Goal: Task Accomplishment & Management: Use online tool/utility

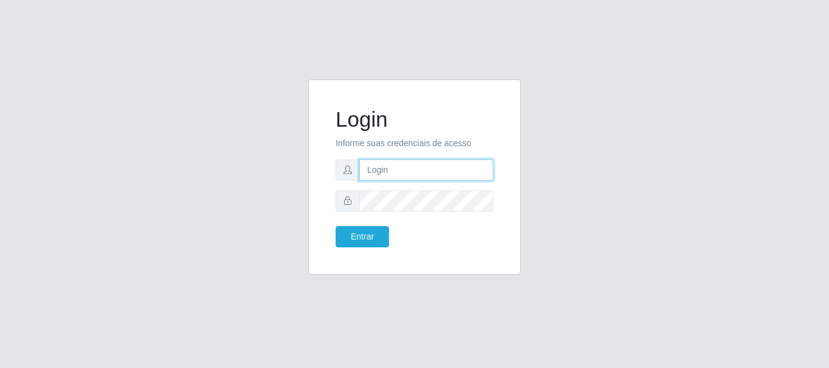
click at [438, 169] on input "text" at bounding box center [426, 170] width 134 height 21
type input "[EMAIL_ADDRESS][DOMAIN_NAME]"
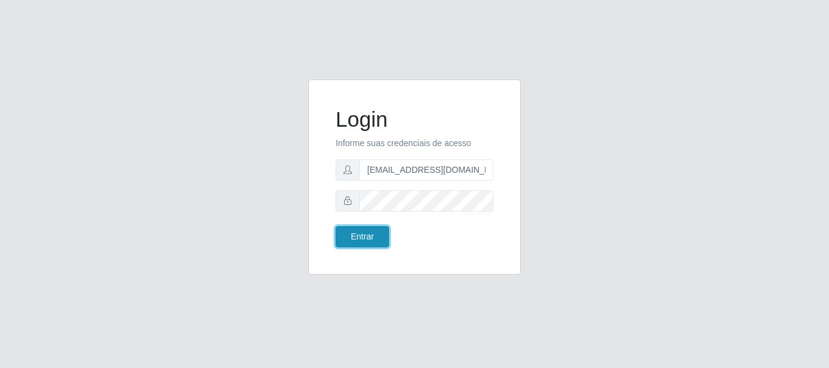
click at [372, 232] on button "Entrar" at bounding box center [362, 236] width 53 height 21
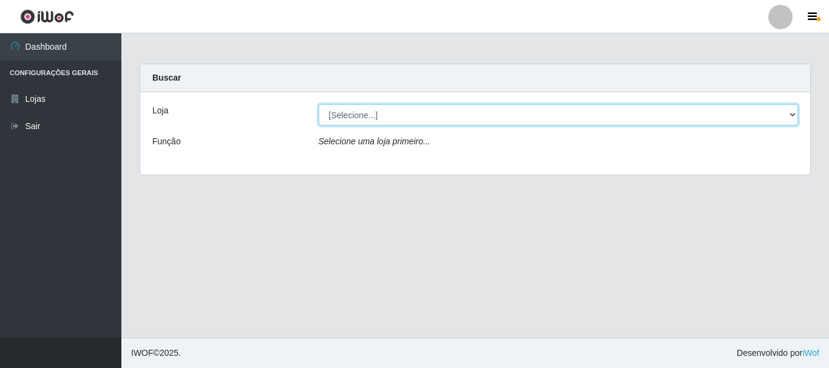
click at [794, 115] on select "[Selecione...] SuperFácil Atacado - Rodoviária" at bounding box center [559, 114] width 480 height 21
select select "400"
click at [319, 104] on select "[Selecione...] SuperFácil Atacado - Rodoviária" at bounding box center [559, 114] width 480 height 21
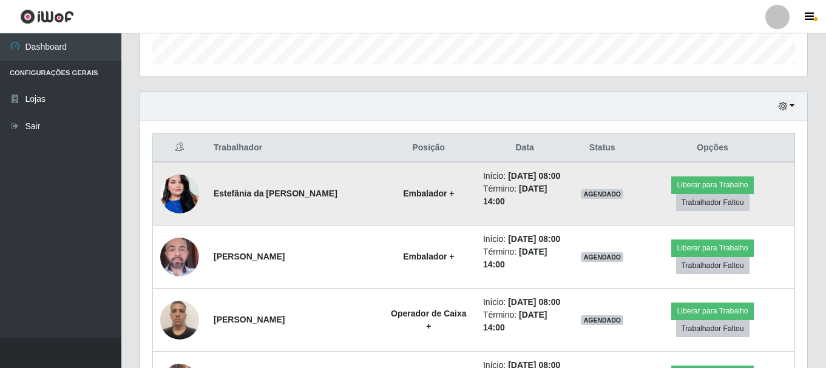
scroll to position [303, 0]
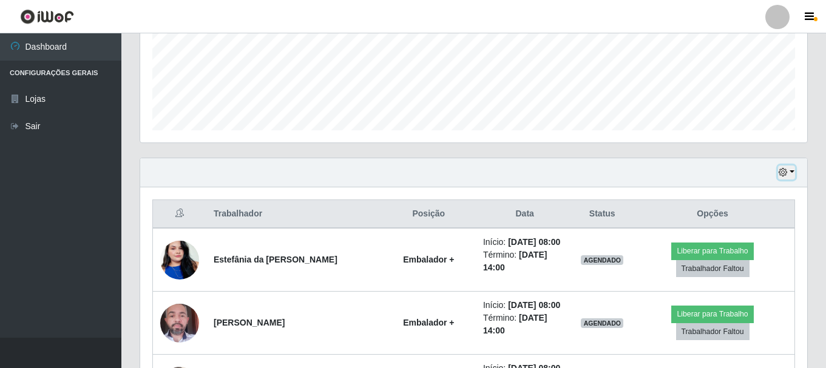
click at [790, 174] on button "button" at bounding box center [786, 173] width 17 height 14
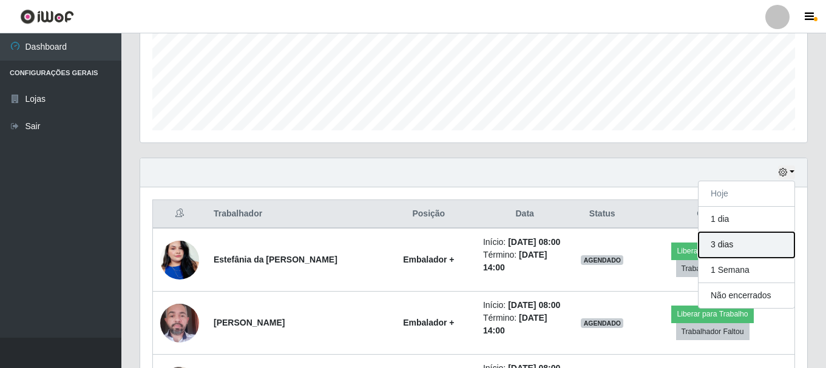
click at [742, 243] on button "3 dias" at bounding box center [747, 244] width 96 height 25
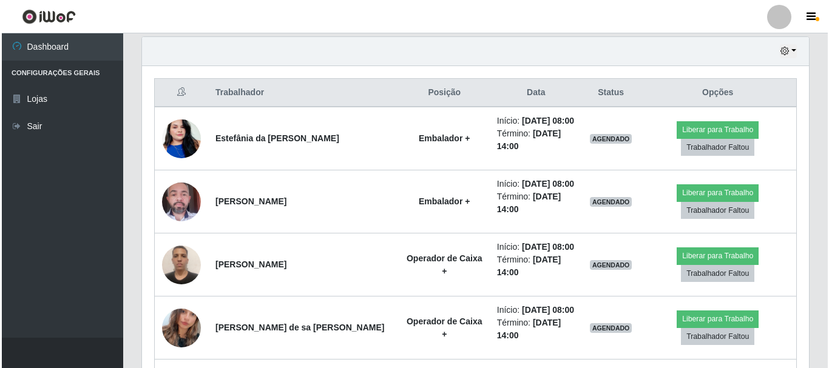
scroll to position [486, 0]
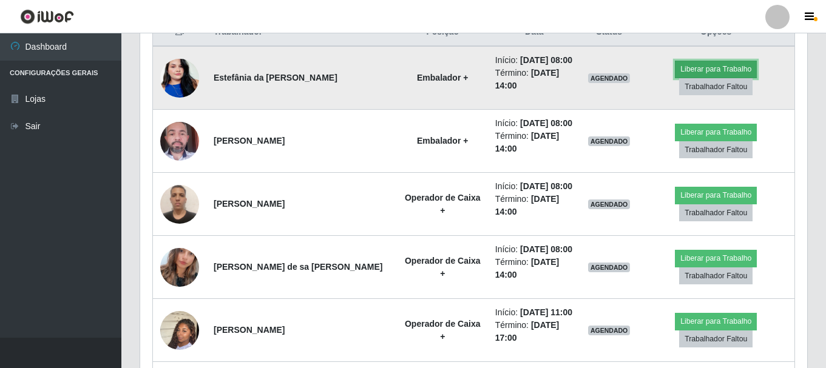
click at [699, 64] on button "Liberar para Trabalho" at bounding box center [716, 69] width 82 height 17
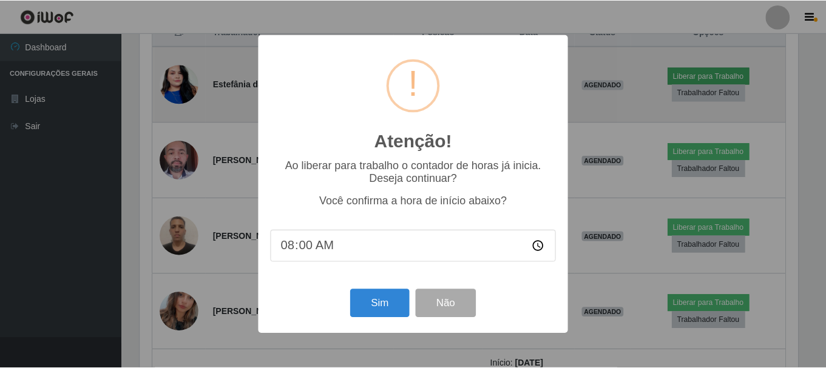
scroll to position [252, 661]
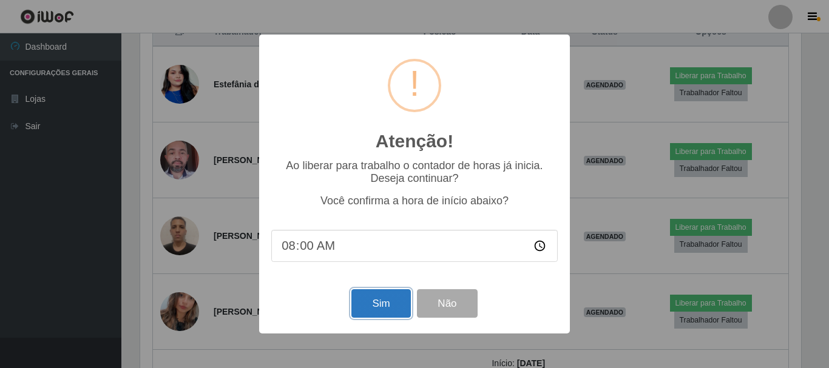
click at [377, 311] on button "Sim" at bounding box center [380, 304] width 59 height 29
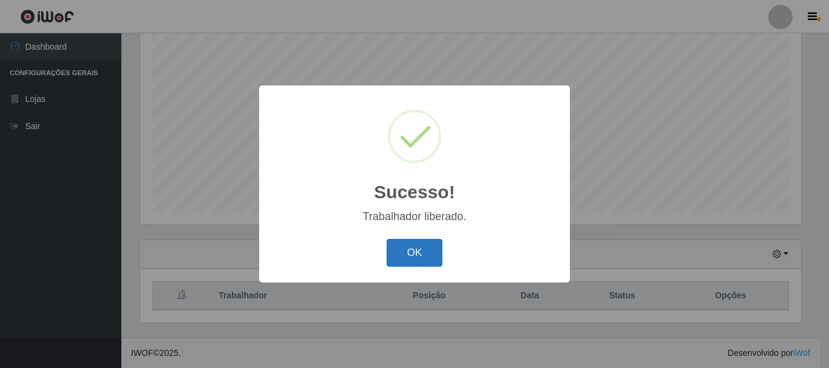
click at [415, 260] on button "OK" at bounding box center [415, 253] width 56 height 29
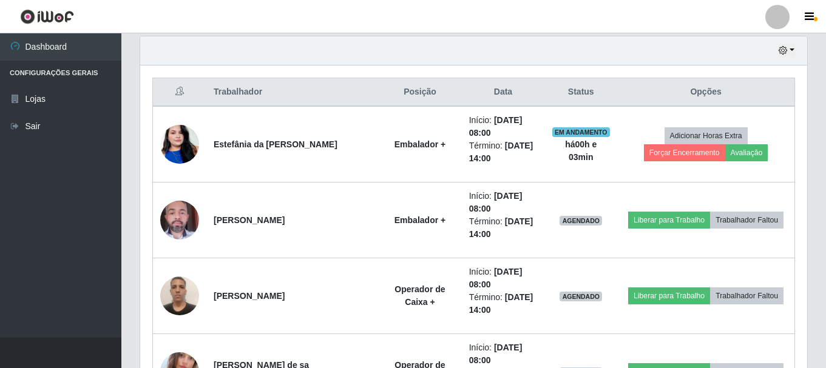
scroll to position [464, 0]
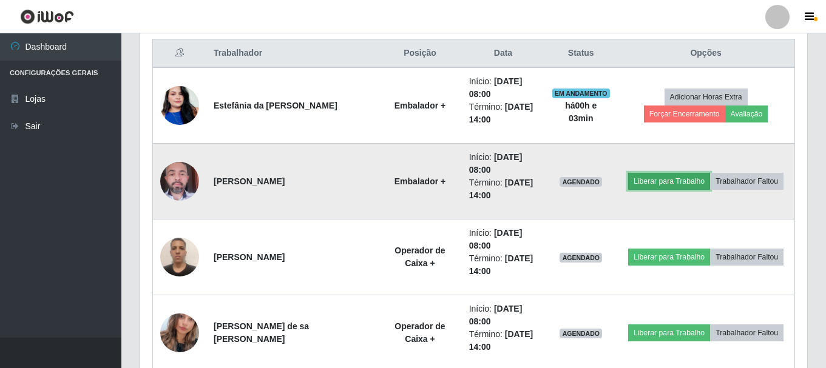
click at [673, 183] on button "Liberar para Trabalho" at bounding box center [669, 181] width 82 height 17
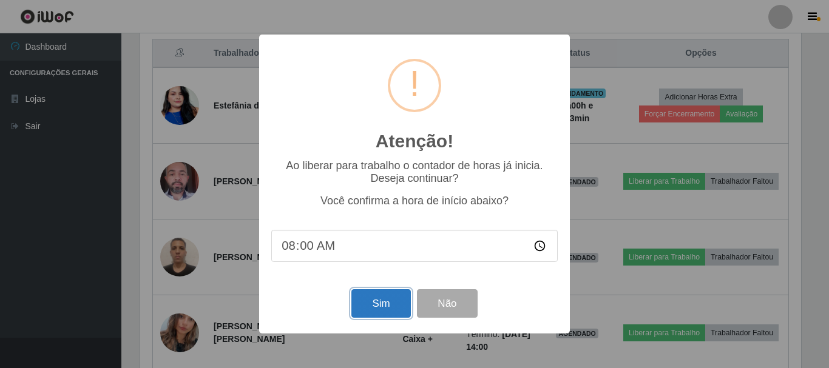
click at [377, 300] on button "Sim" at bounding box center [380, 304] width 59 height 29
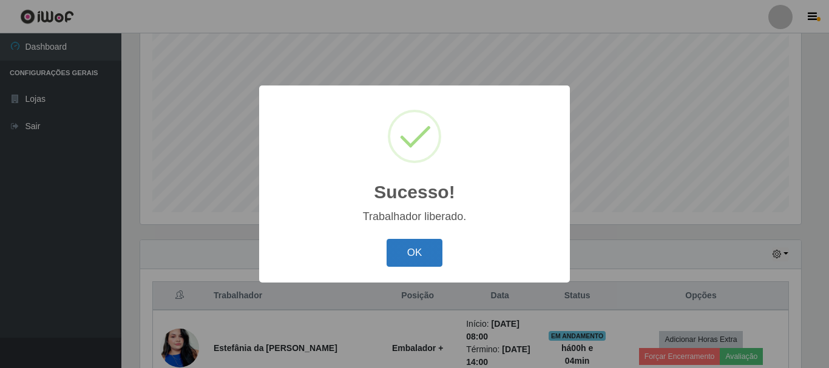
click at [411, 252] on button "OK" at bounding box center [415, 253] width 56 height 29
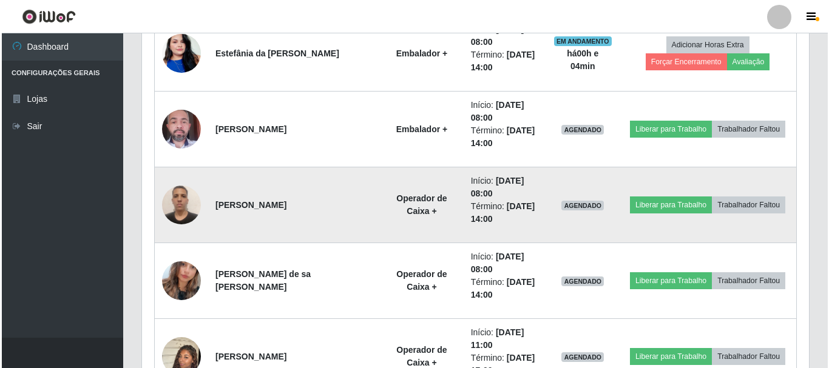
scroll to position [525, 0]
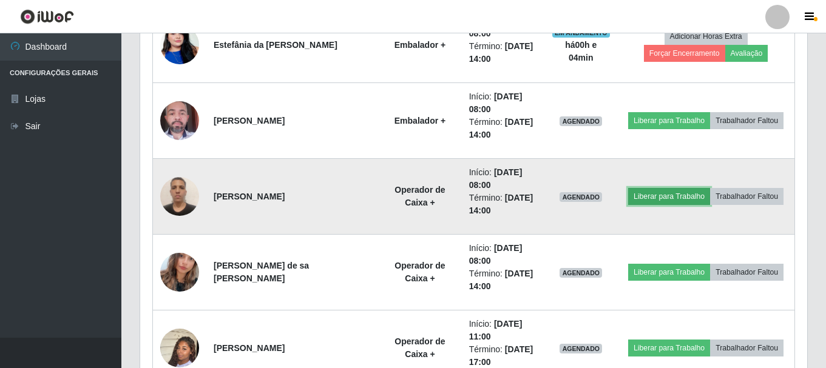
click at [665, 197] on button "Liberar para Trabalho" at bounding box center [669, 196] width 82 height 17
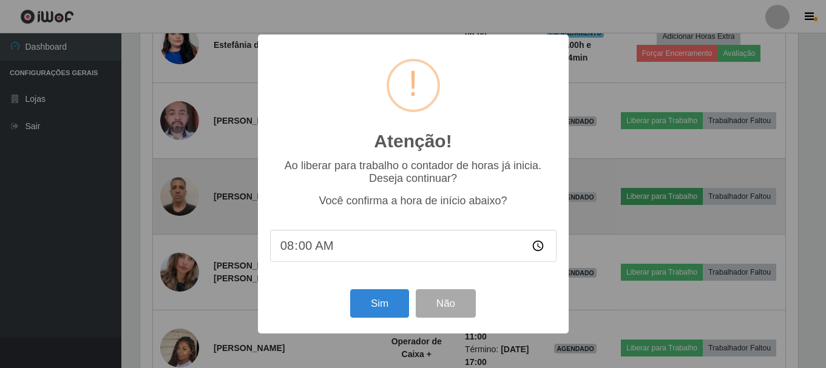
scroll to position [252, 661]
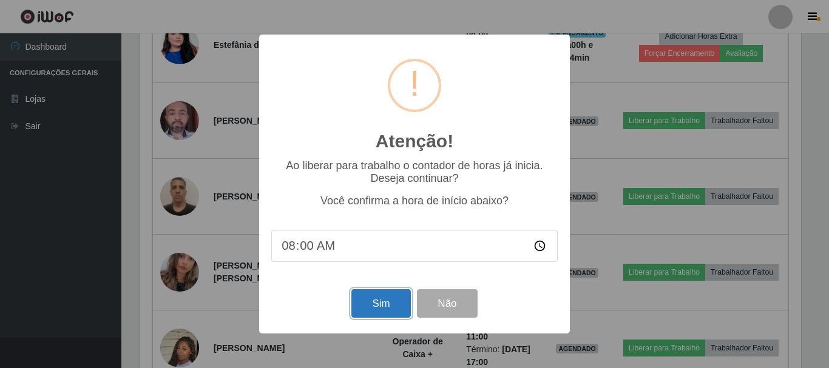
click at [381, 307] on button "Sim" at bounding box center [380, 304] width 59 height 29
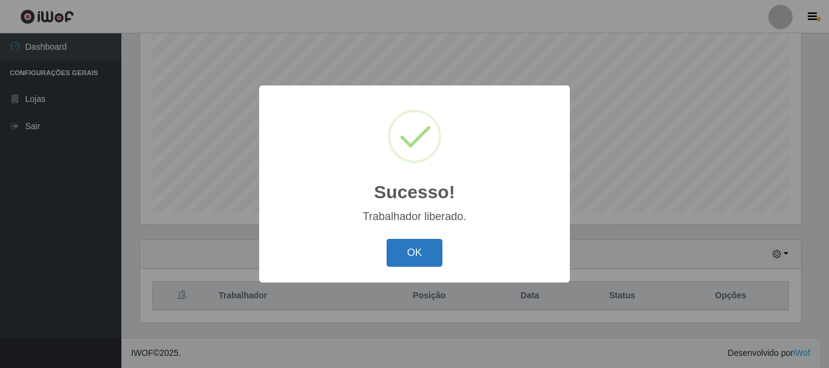
click at [412, 261] on button "OK" at bounding box center [415, 253] width 56 height 29
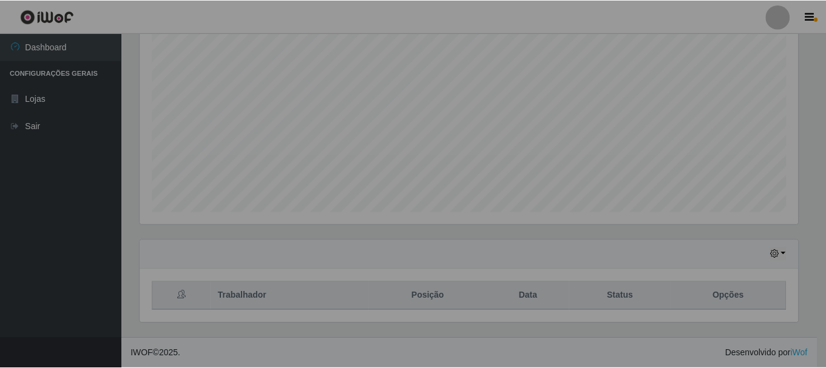
scroll to position [0, 0]
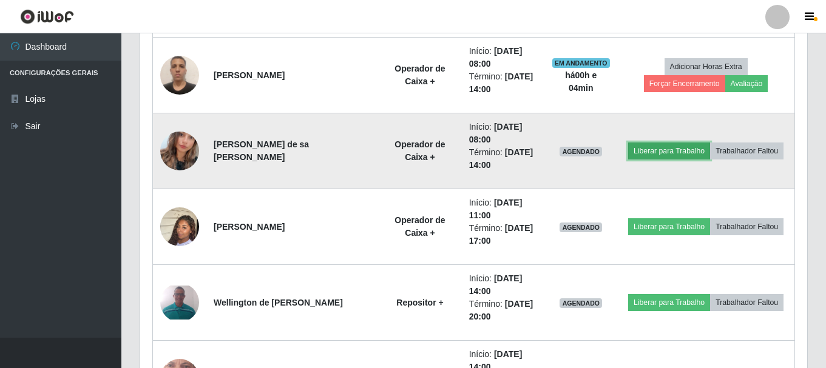
click at [672, 146] on button "Liberar para Trabalho" at bounding box center [669, 151] width 82 height 17
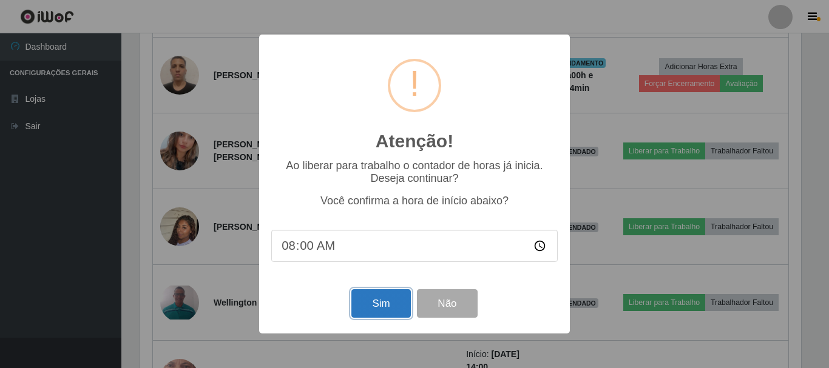
click at [374, 300] on button "Sim" at bounding box center [380, 304] width 59 height 29
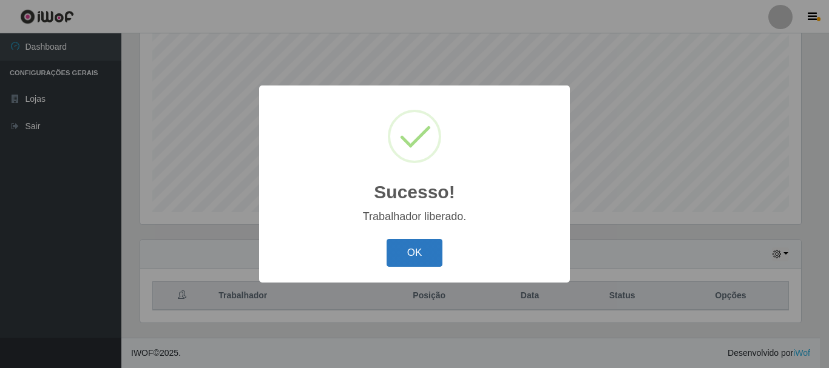
click at [396, 250] on button "OK" at bounding box center [415, 253] width 56 height 29
